Goal: Transaction & Acquisition: Purchase product/service

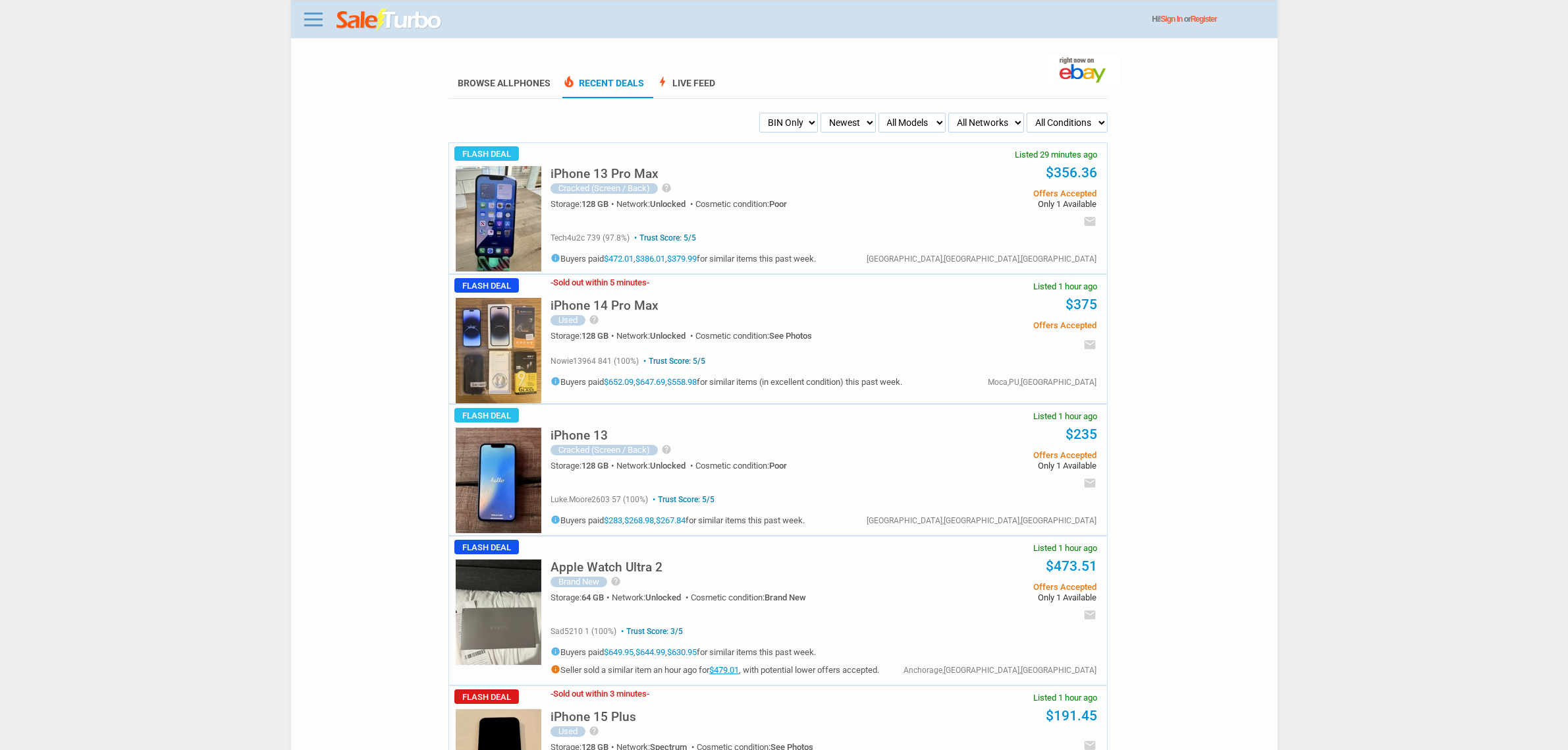
click at [624, 307] on h5 "iPhone 14 Pro Max" at bounding box center [604, 305] width 108 height 12
click at [613, 384] on link "$652.09" at bounding box center [618, 382] width 30 height 10
click at [500, 372] on img at bounding box center [498, 350] width 85 height 105
click at [811, 129] on select "My Alerts All Deals BIN Only w/ Offers Only" at bounding box center [788, 123] width 59 height 20
select select "flash_offers"
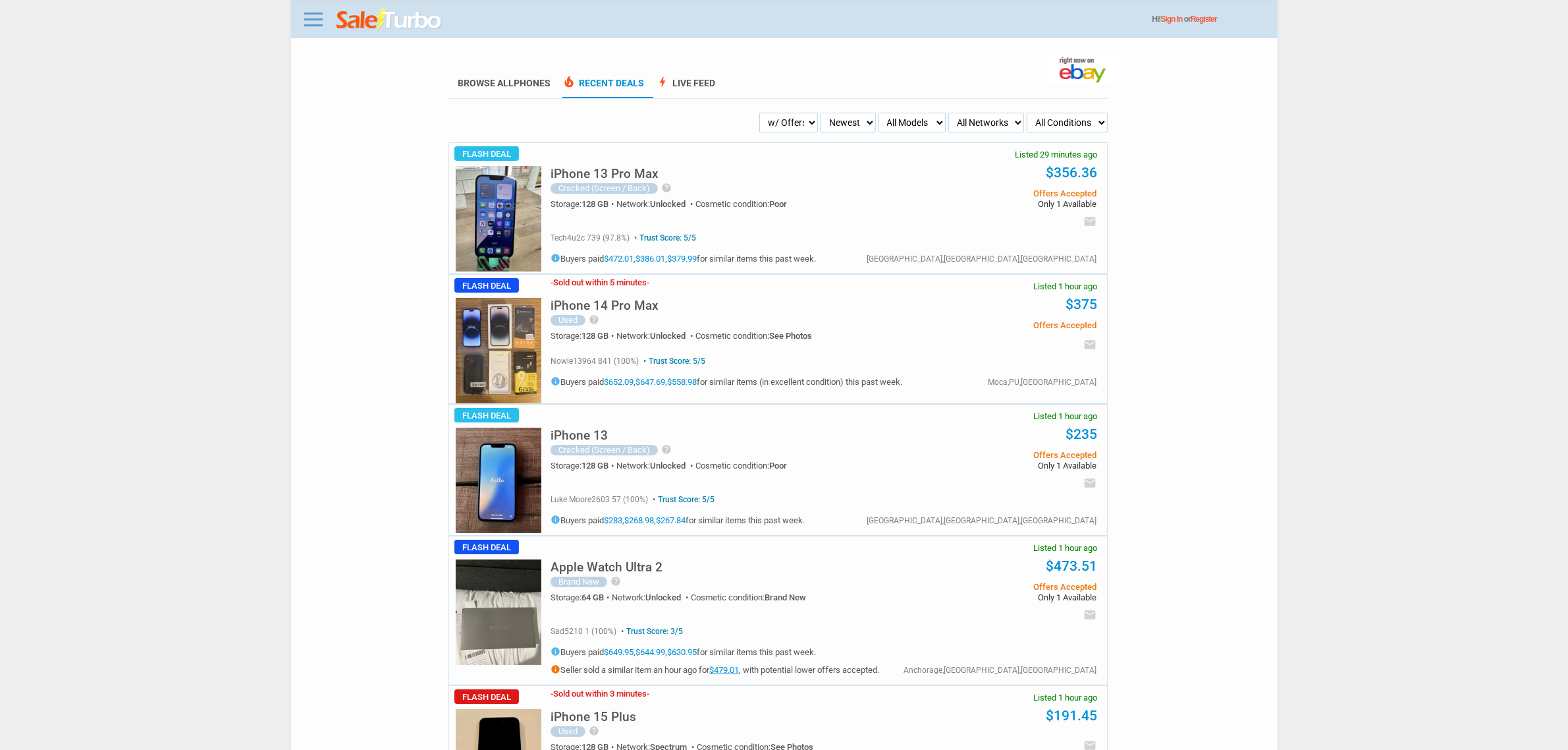
click at [759, 113] on select "My Alerts All Deals BIN Only w/ Offers Only" at bounding box center [788, 123] width 59 height 20
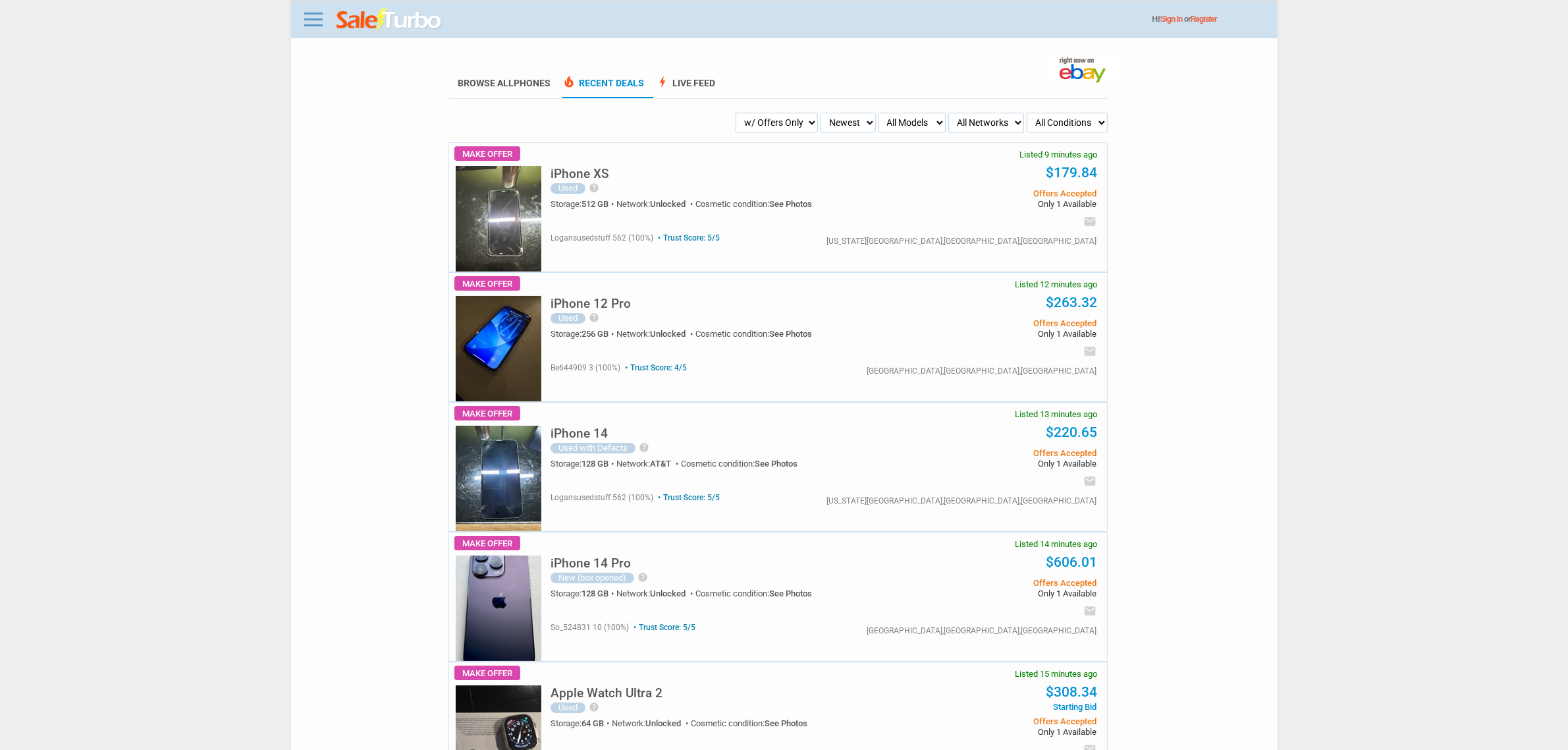
drag, startPoint x: 739, startPoint y: 138, endPoint x: 745, endPoint y: 135, distance: 6.7
click at [759, 129] on select "My Alerts All Deals BIN Only w/ Offers Only" at bounding box center [776, 123] width 83 height 20
select select "flash_bin"
click at [759, 113] on select "My Alerts All Deals BIN Only w/ Offers Only" at bounding box center [776, 123] width 83 height 20
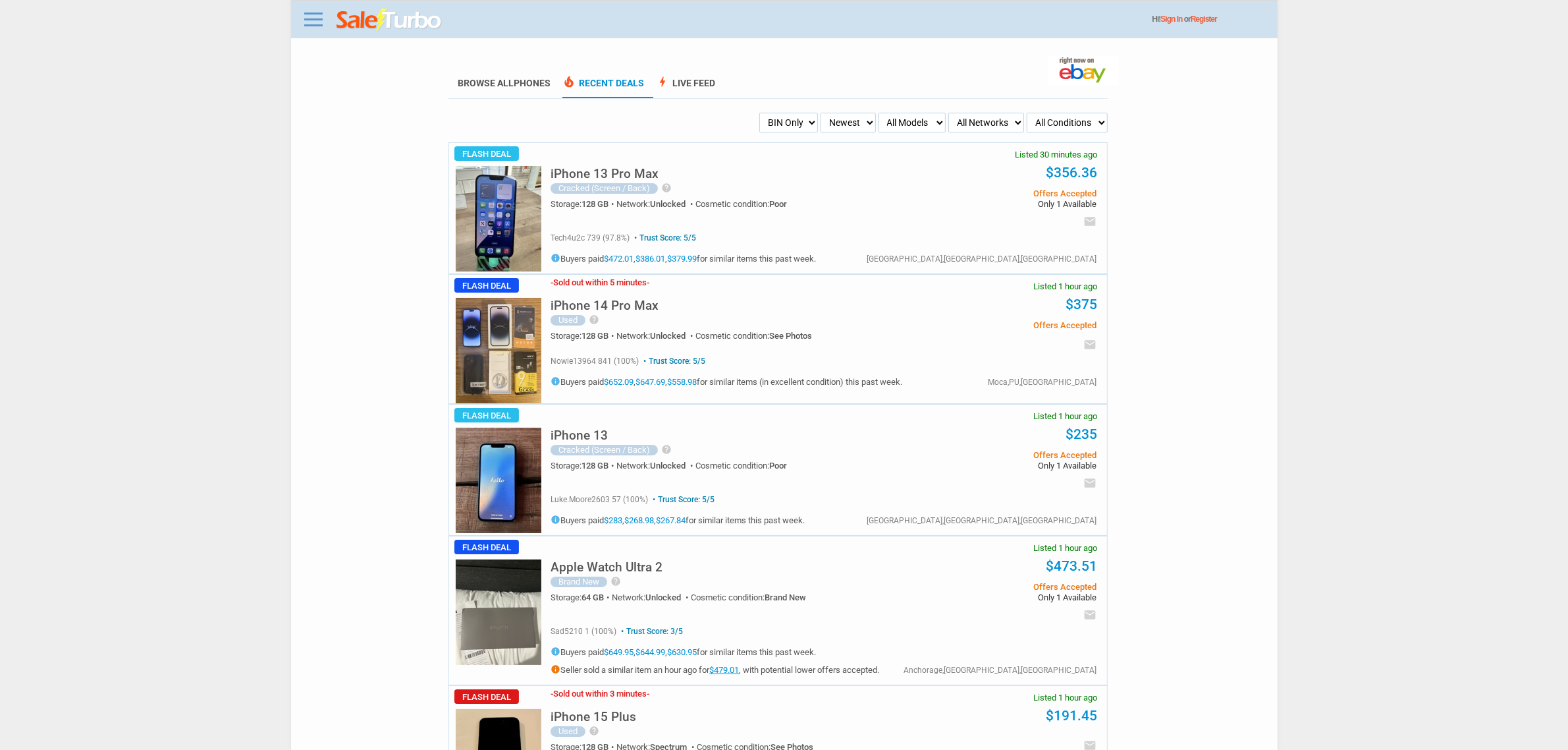
click at [298, 13] on div "Hi! Sign In or Register" at bounding box center [784, 19] width 986 height 38
click at [321, 17] on link at bounding box center [313, 19] width 26 height 21
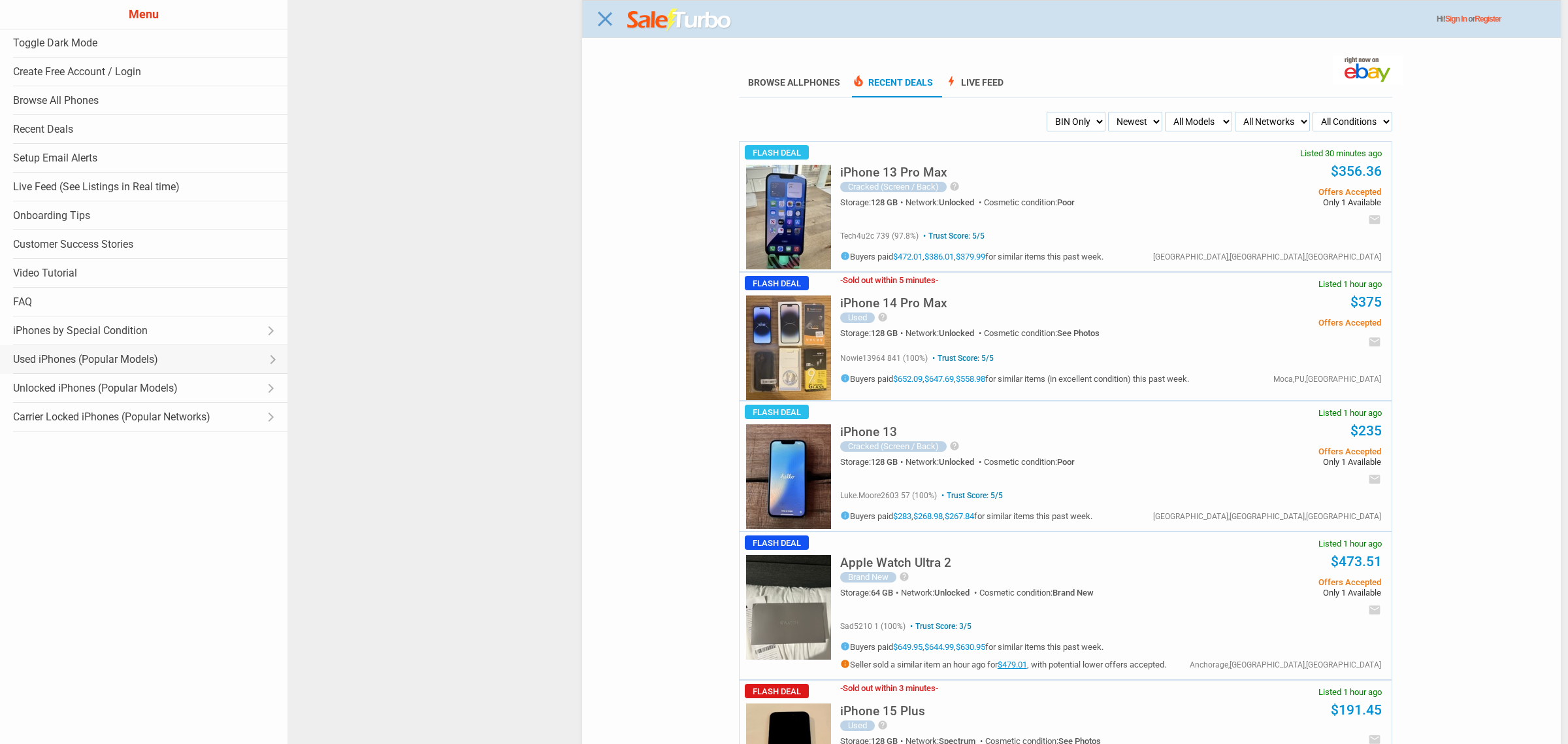
click at [155, 363] on link "Used iPhones (Popular Models) Open submenu" at bounding box center [143, 359] width 288 height 29
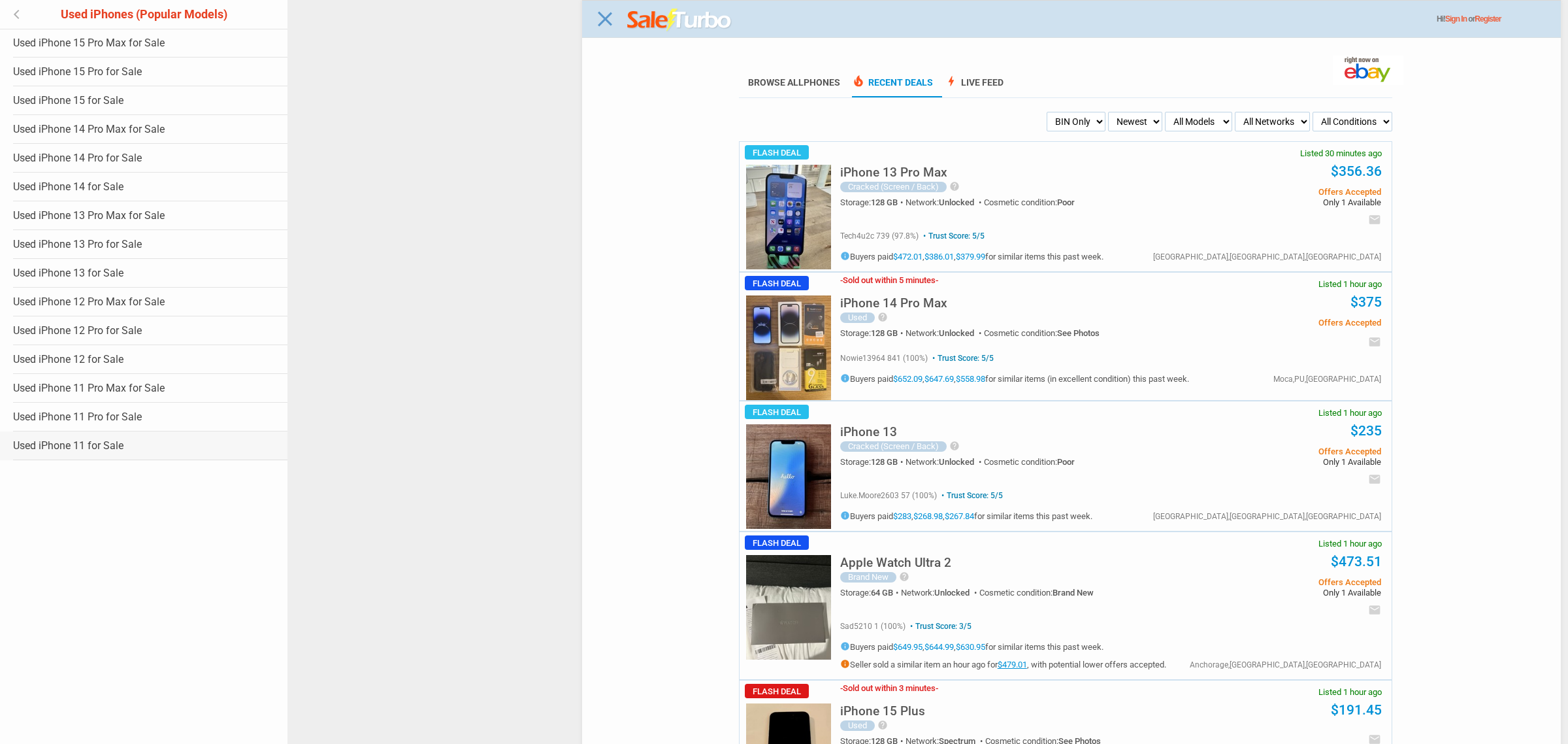
click at [219, 436] on link "Used iPhone 11 for Sale" at bounding box center [143, 445] width 288 height 29
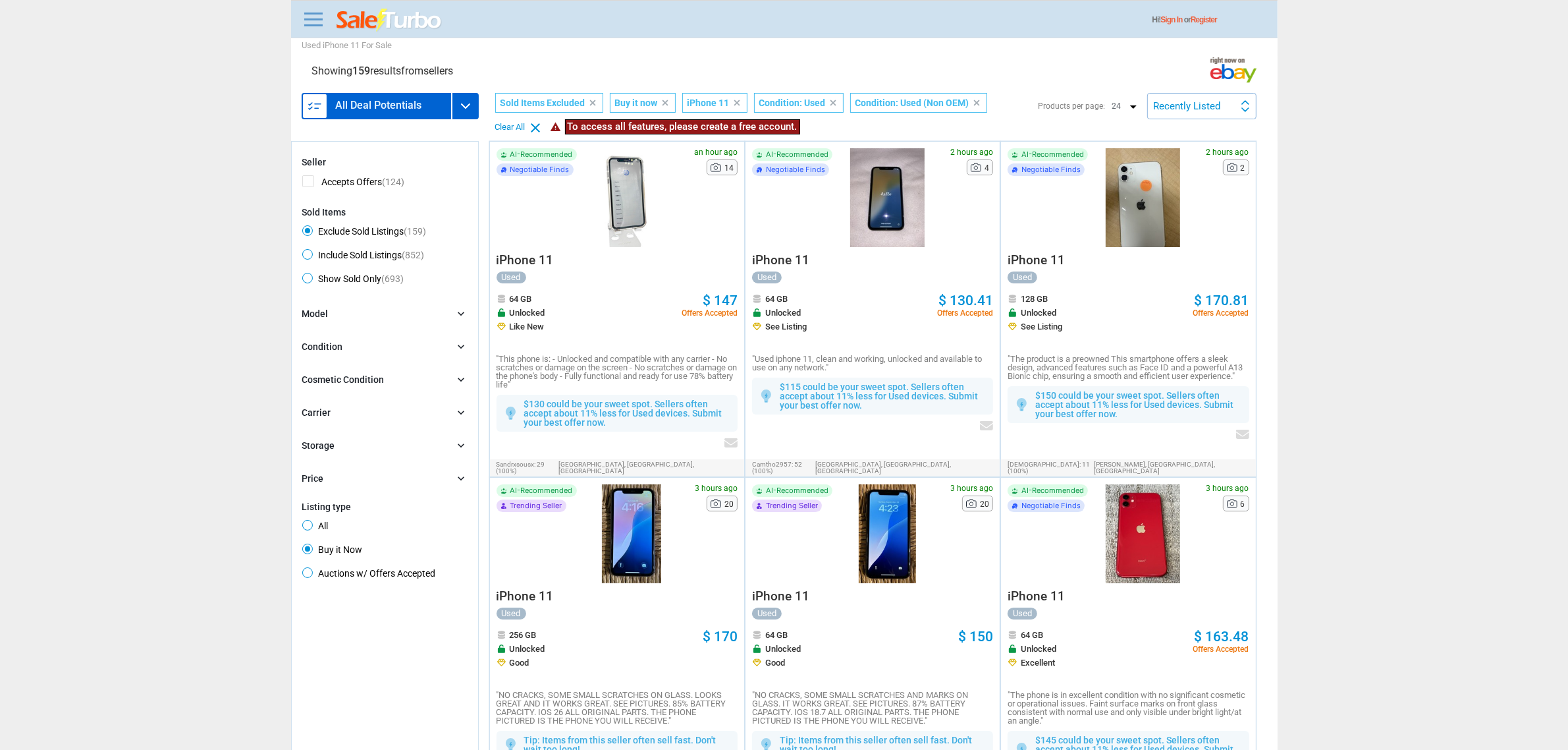
click at [387, 246] on div "Seller Accepts Offers (124) Sold Items Exclude Sold Listings (159) Include Sold…" at bounding box center [385, 222] width 165 height 132
click at [387, 257] on span "Include Sold Listings (852)" at bounding box center [363, 257] width 123 height 16
click at [310, 257] on input "Include Sold Listings (852)" at bounding box center [306, 253] width 8 height 8
radio input "true"
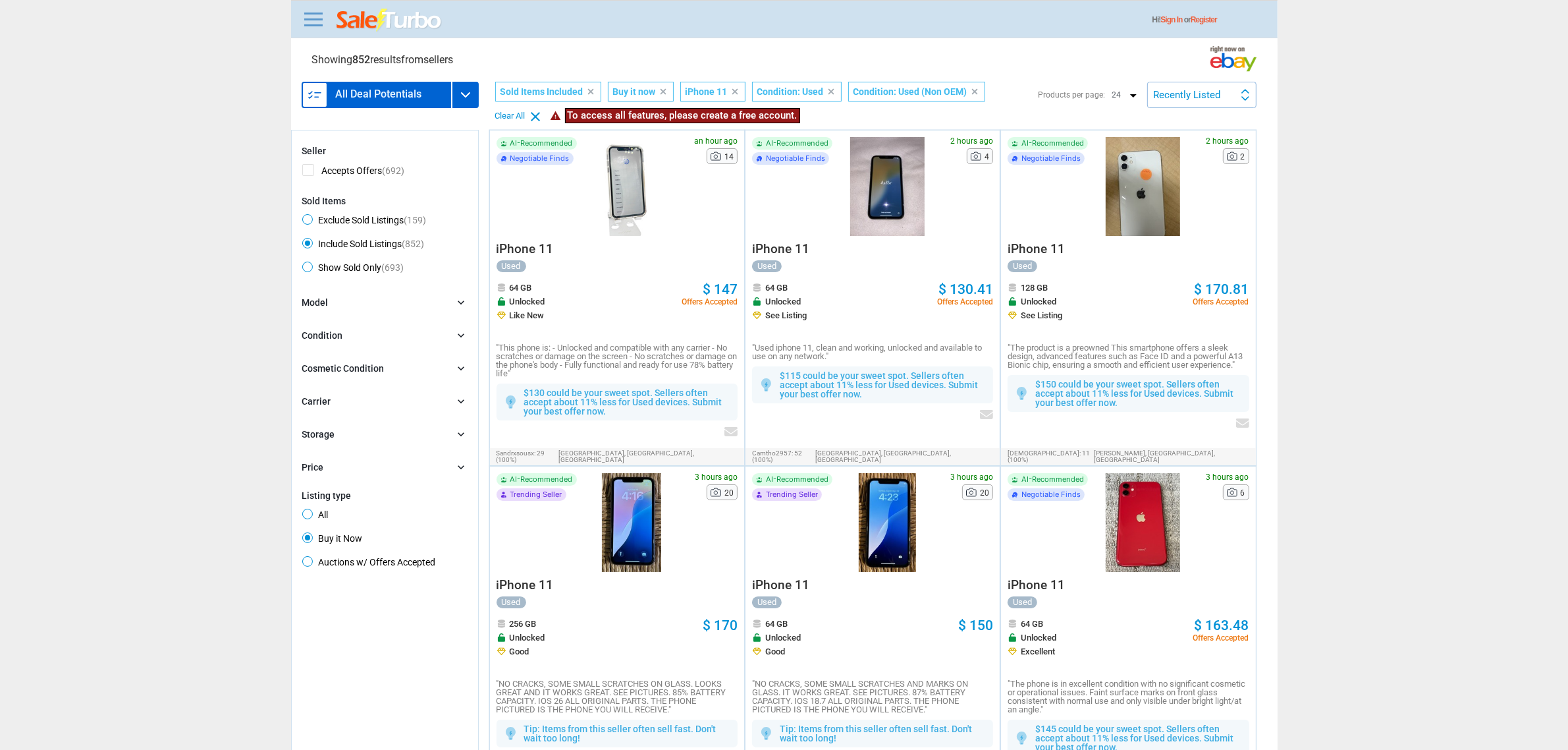
click at [382, 264] on span "Show Sold Only (693)" at bounding box center [353, 269] width 102 height 16
click at [310, 264] on input "Show Sold Only (693)" at bounding box center [306, 266] width 8 height 8
radio input "true"
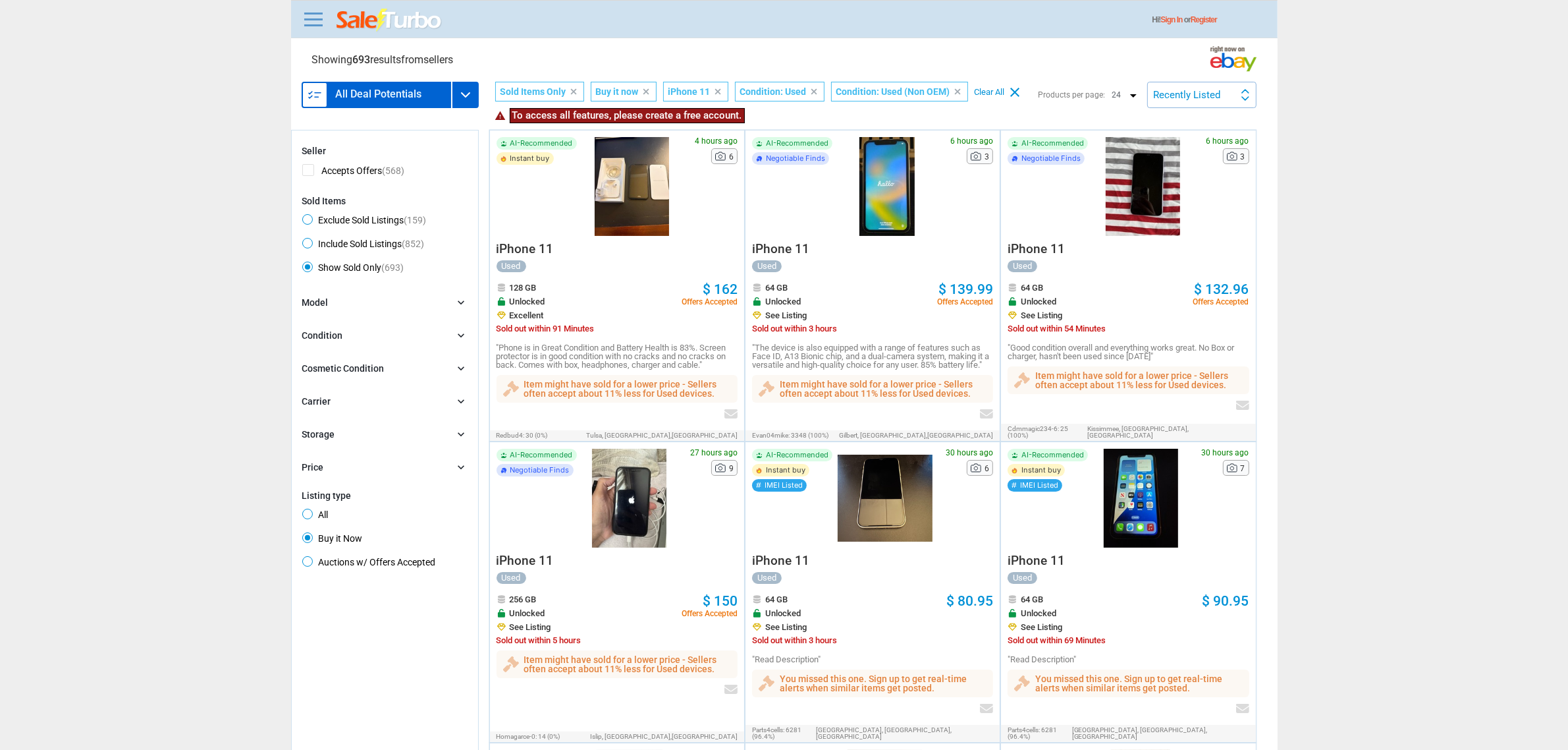
click at [520, 117] on span "To access all features, please create a free account." at bounding box center [626, 116] width 235 height 15
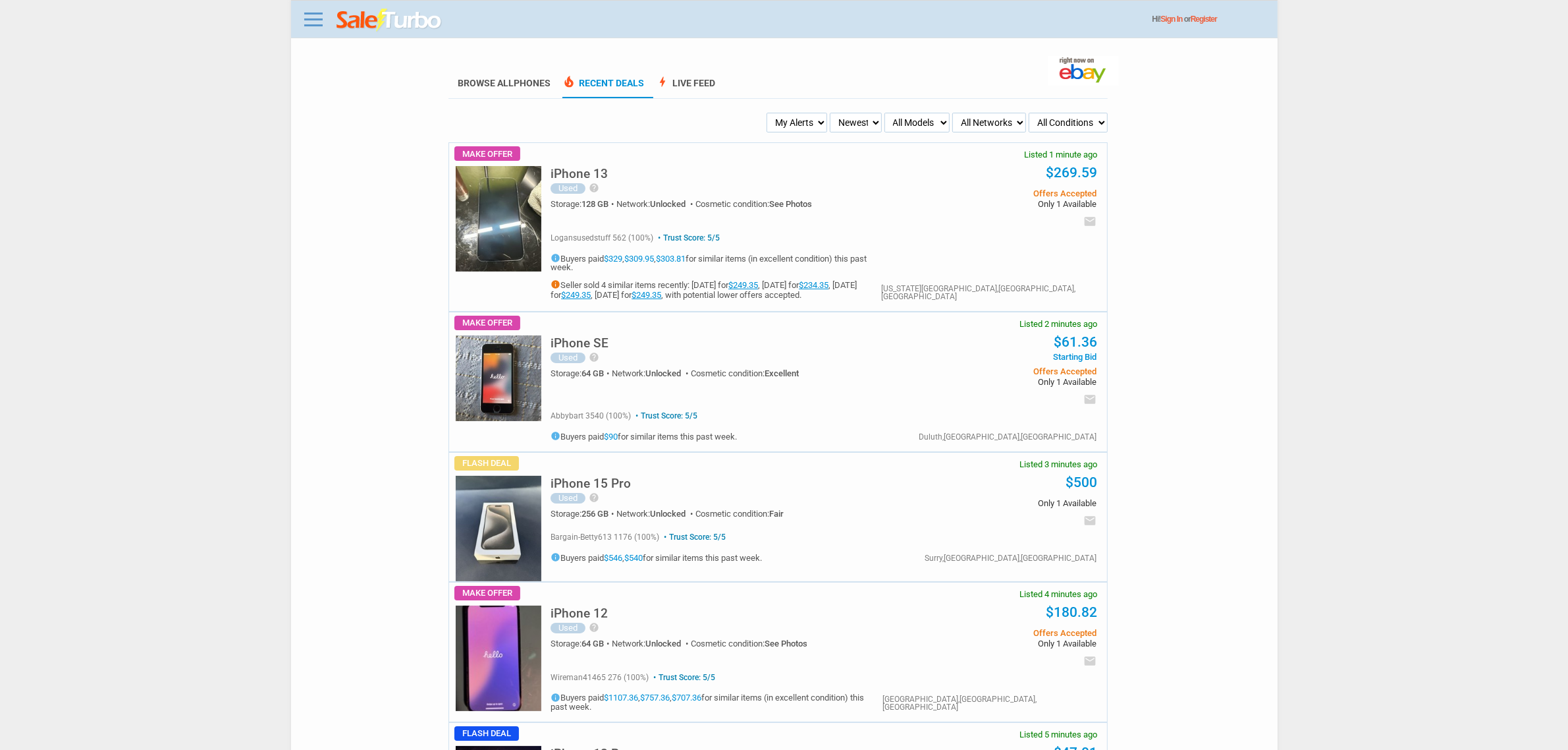
click at [209, 406] on body "Menu Toggle Dark Mode Create Free Account / Login Browse All Phones Recent Deal…" at bounding box center [784, 375] width 1568 height 750
click at [775, 121] on select "My Alerts All Deals BIN Only w/ Offers Only" at bounding box center [786, 123] width 63 height 20
select select "flash_bin"
click at [759, 113] on select "My Alerts All Deals BIN Only w/ Offers Only" at bounding box center [786, 123] width 63 height 20
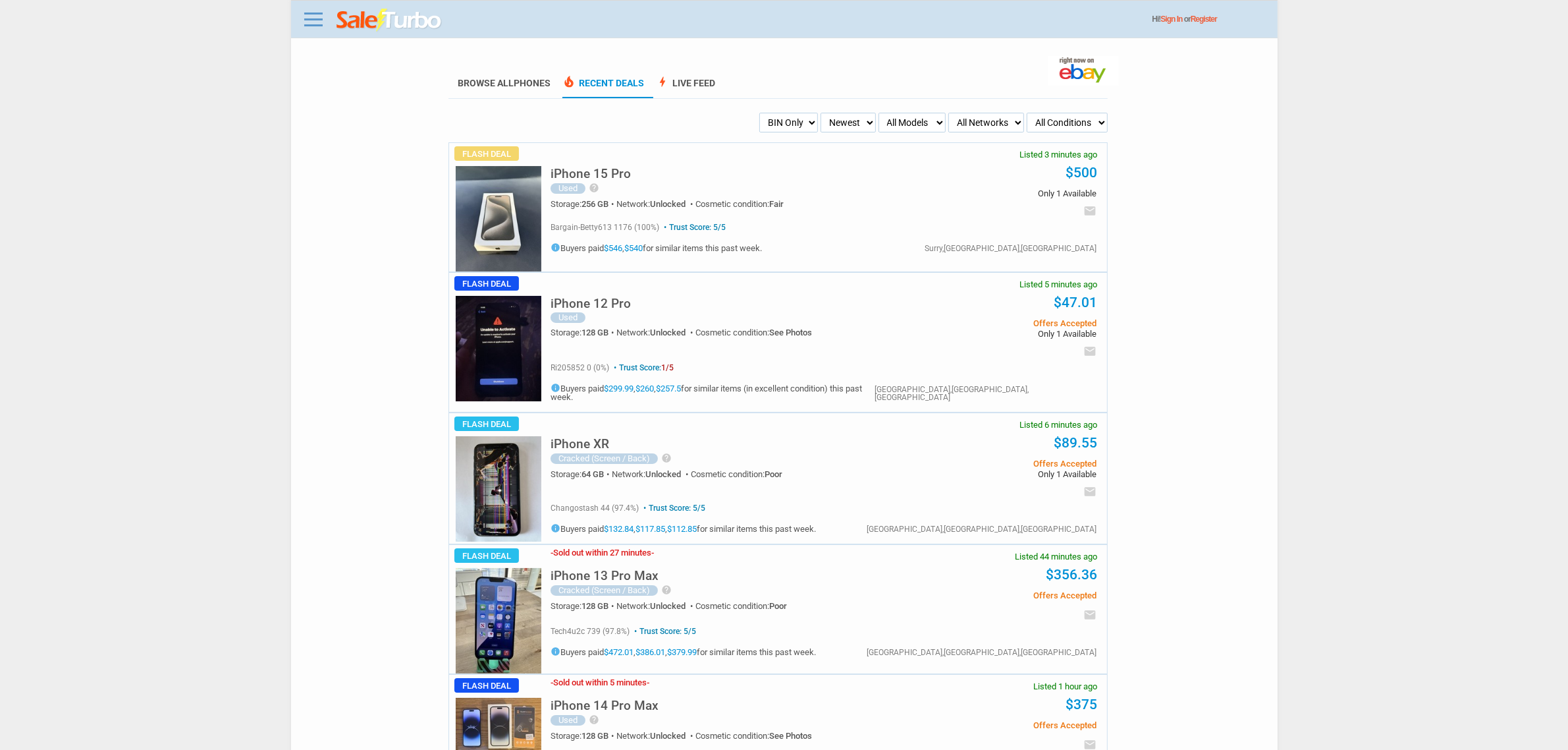
click at [491, 341] on img at bounding box center [498, 348] width 85 height 105
click at [621, 244] on link "$546" at bounding box center [613, 248] width 19 height 10
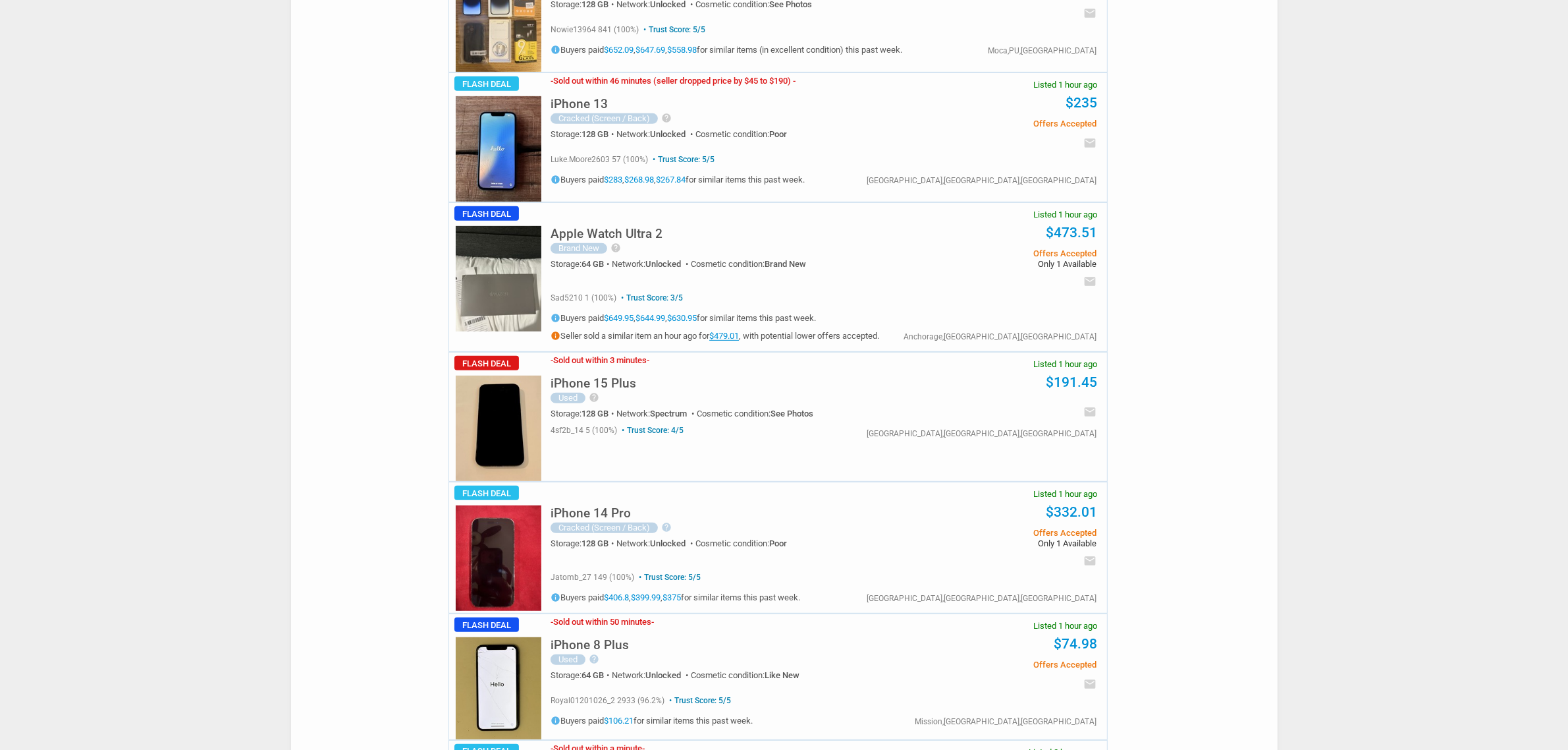
scroll to position [988, 0]
